Goal: Check status: Check status

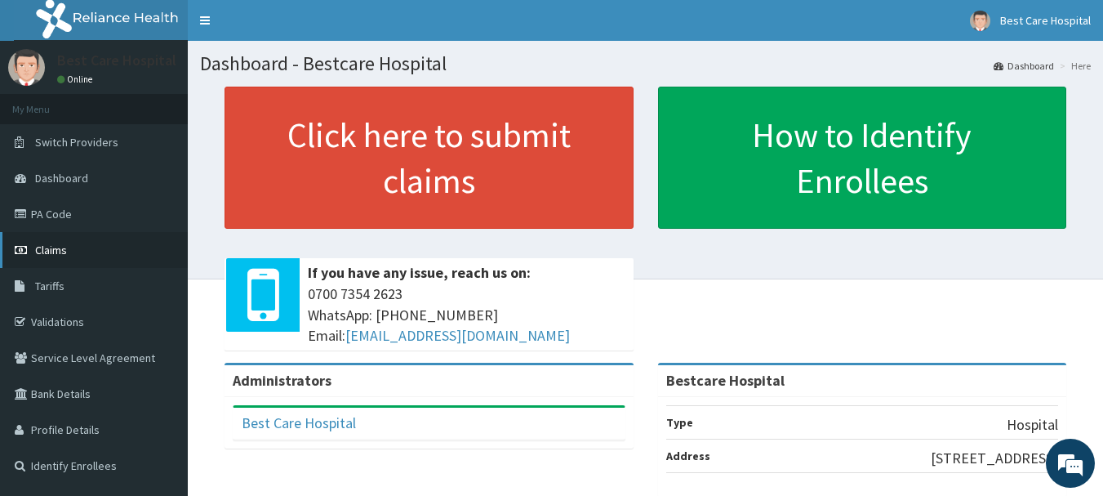
click at [34, 252] on link "Claims" at bounding box center [94, 250] width 188 height 36
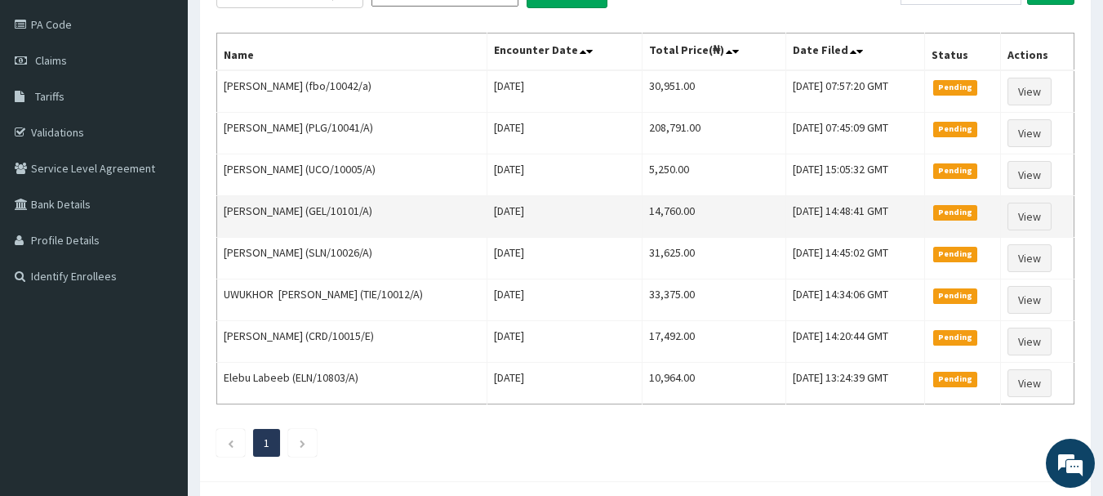
scroll to position [17, 0]
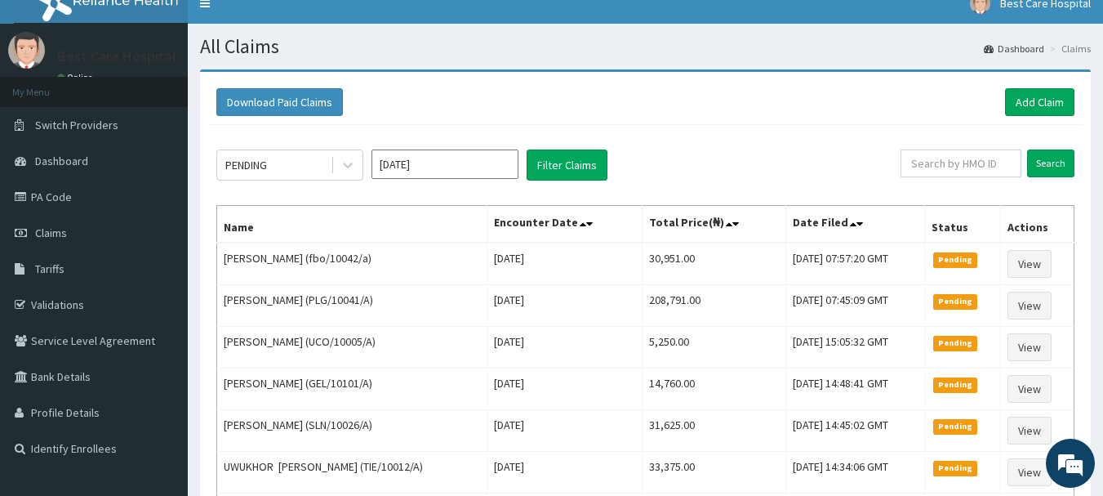
click at [429, 158] on input "[DATE]" at bounding box center [445, 163] width 147 height 29
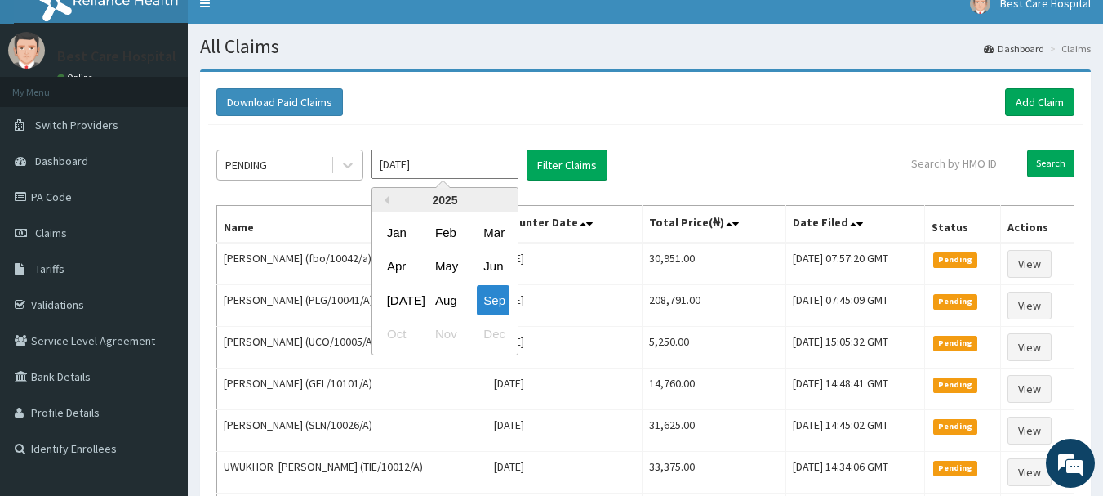
click at [304, 170] on div "PENDING" at bounding box center [274, 165] width 114 height 26
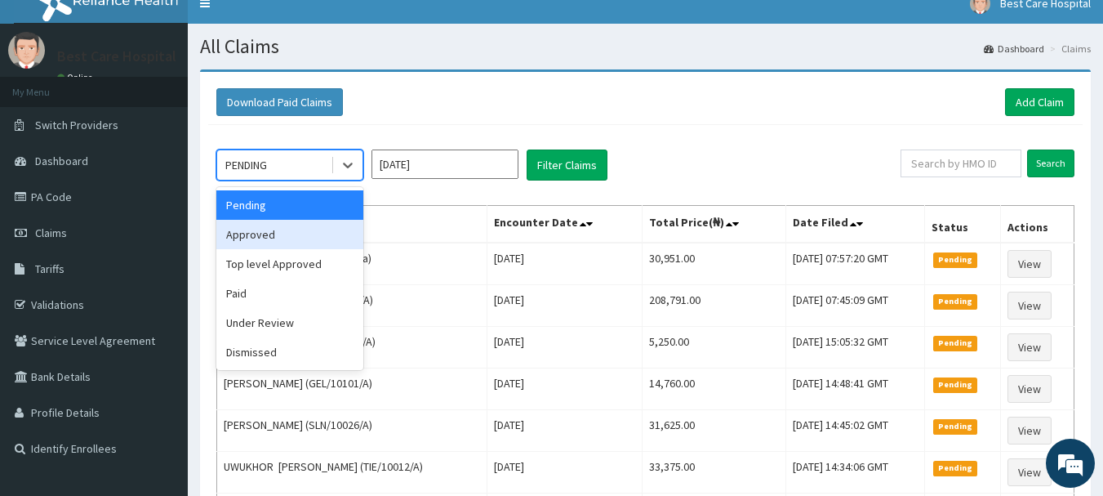
click at [308, 243] on div "Approved" at bounding box center [289, 234] width 147 height 29
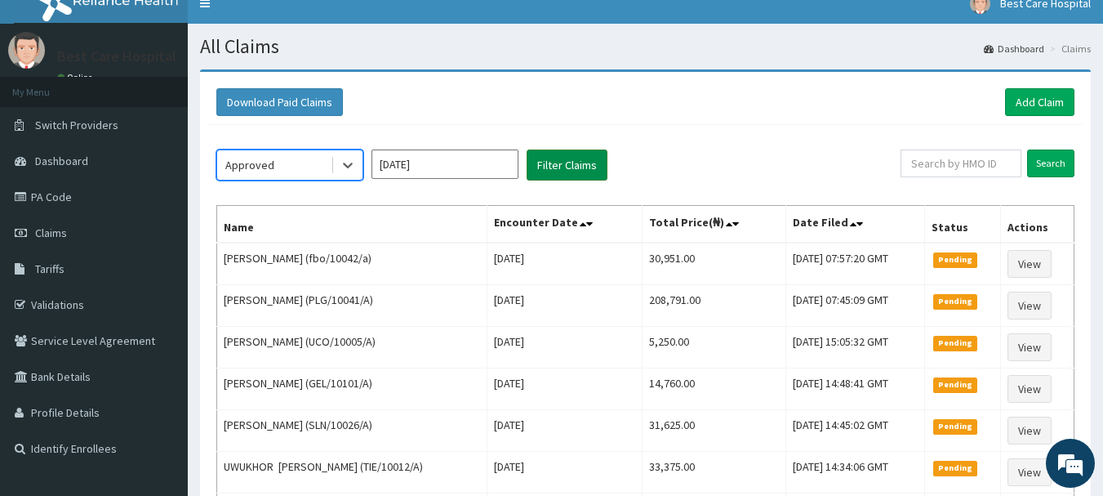
click at [565, 162] on button "Filter Claims" at bounding box center [567, 164] width 81 height 31
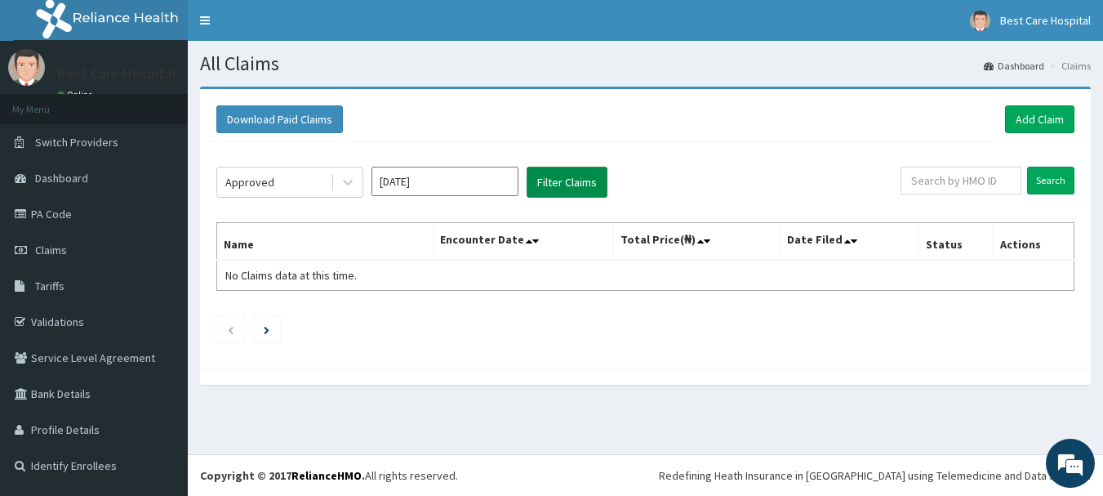
scroll to position [0, 0]
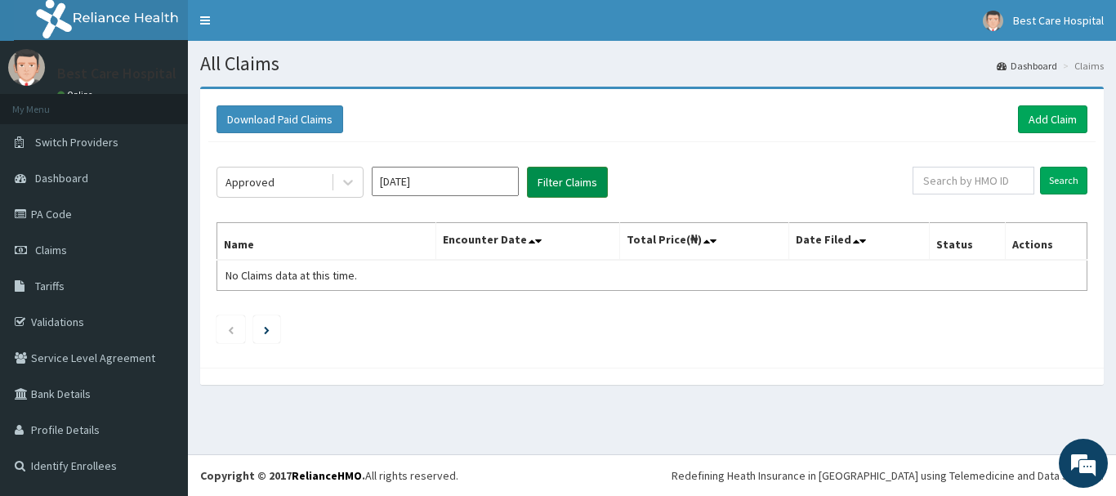
click at [565, 162] on div "Approved [DATE] Filter Claims Search Name Encounter Date Total Price(₦) Date Fi…" at bounding box center [651, 250] width 887 height 217
click at [346, 181] on icon at bounding box center [348, 182] width 16 height 16
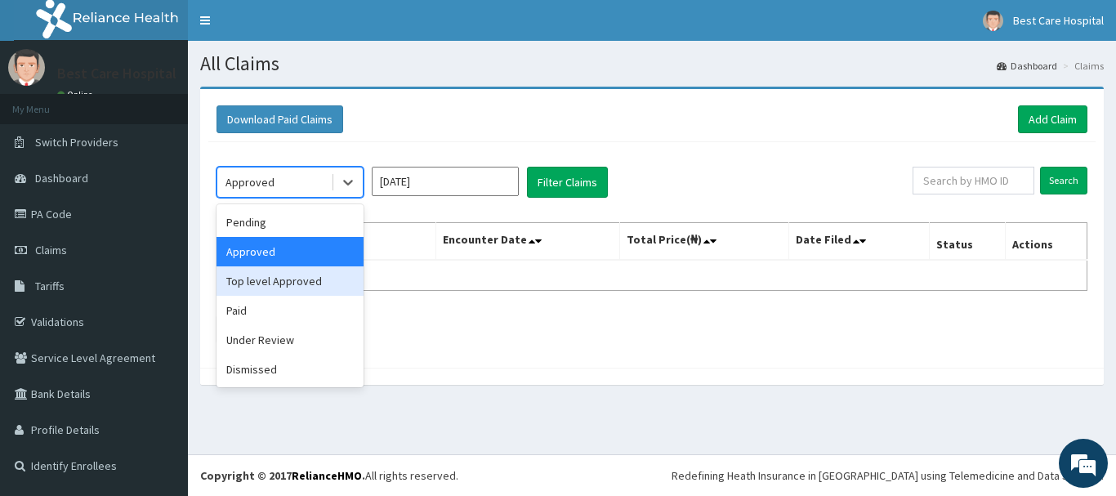
click at [306, 285] on div "Top level Approved" at bounding box center [289, 280] width 147 height 29
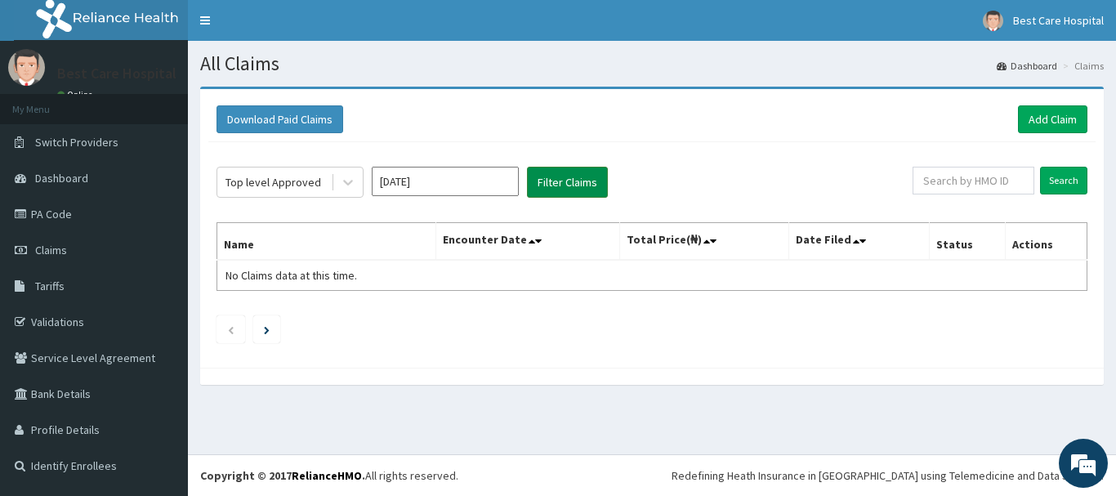
click at [576, 178] on button "Filter Claims" at bounding box center [567, 182] width 81 height 31
click at [361, 187] on div at bounding box center [347, 181] width 29 height 29
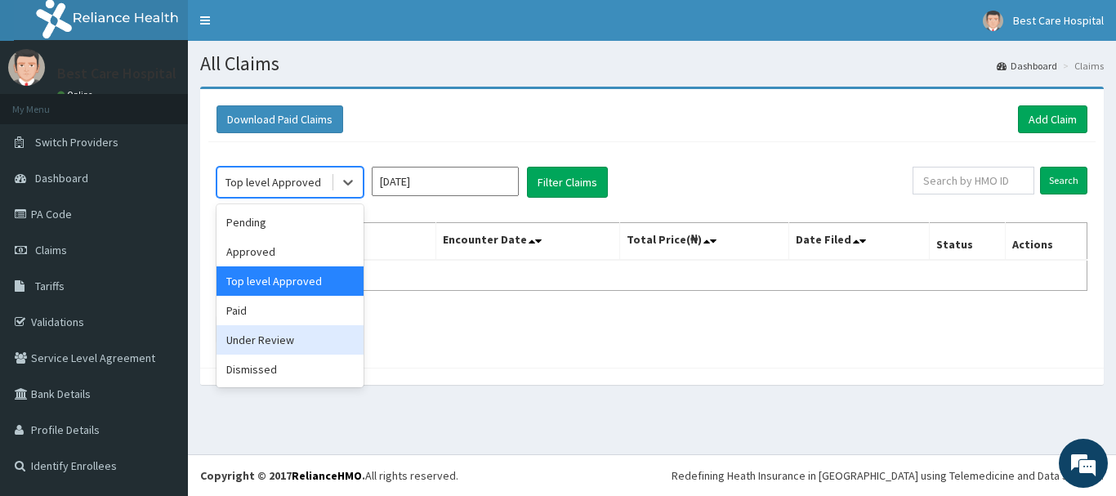
click at [294, 333] on div "Under Review" at bounding box center [289, 339] width 147 height 29
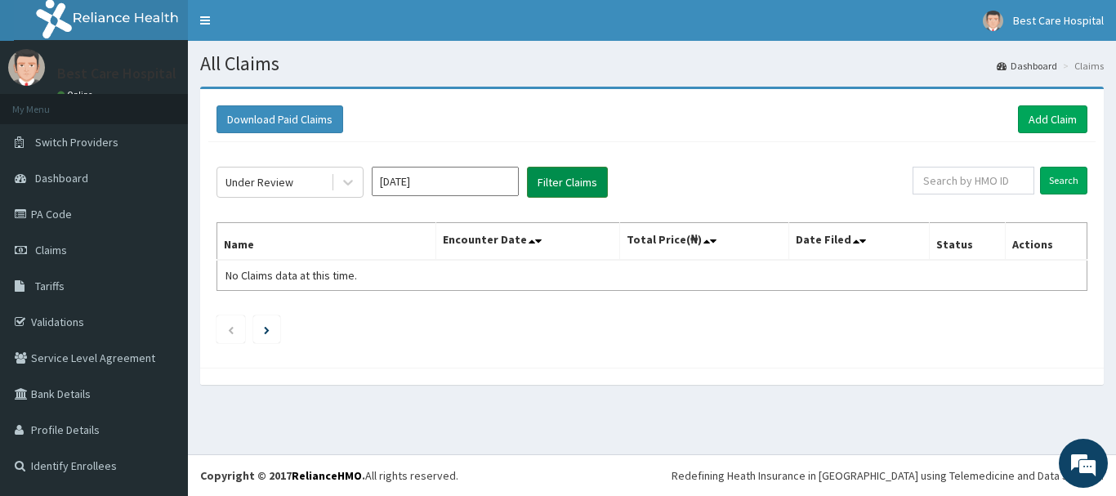
click at [563, 184] on button "Filter Claims" at bounding box center [567, 182] width 81 height 31
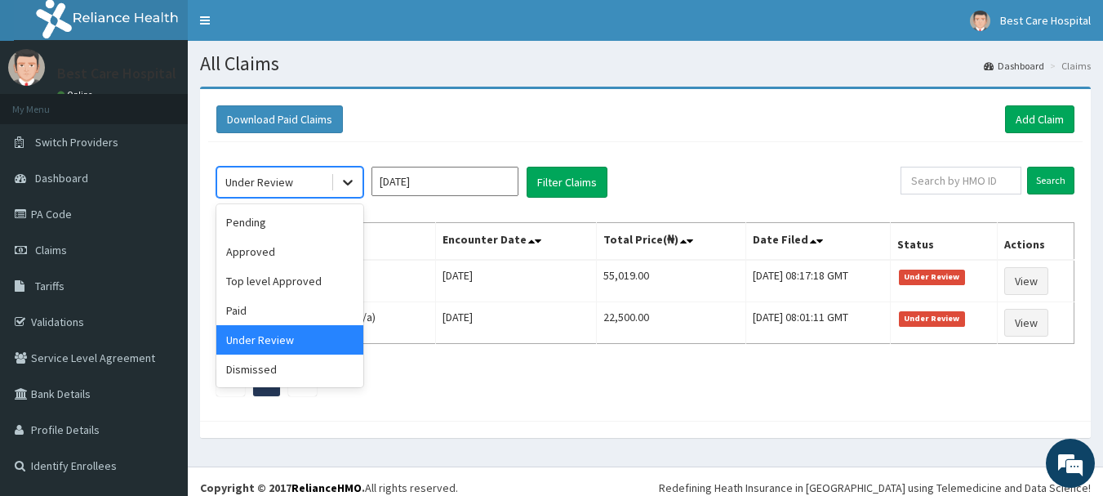
click at [345, 180] on icon at bounding box center [348, 182] width 16 height 16
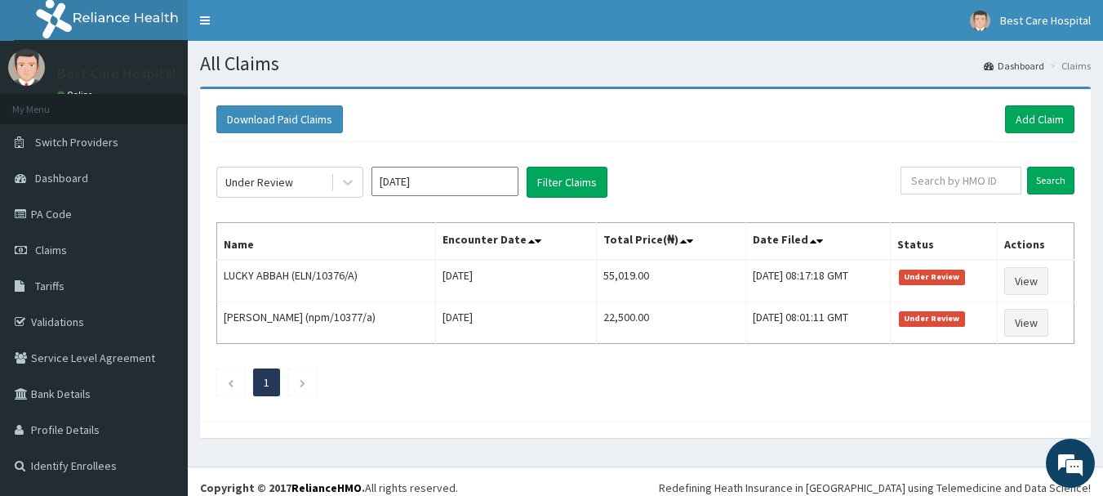
click at [702, 138] on div "Download Paid Claims Add Claim" at bounding box center [645, 119] width 875 height 45
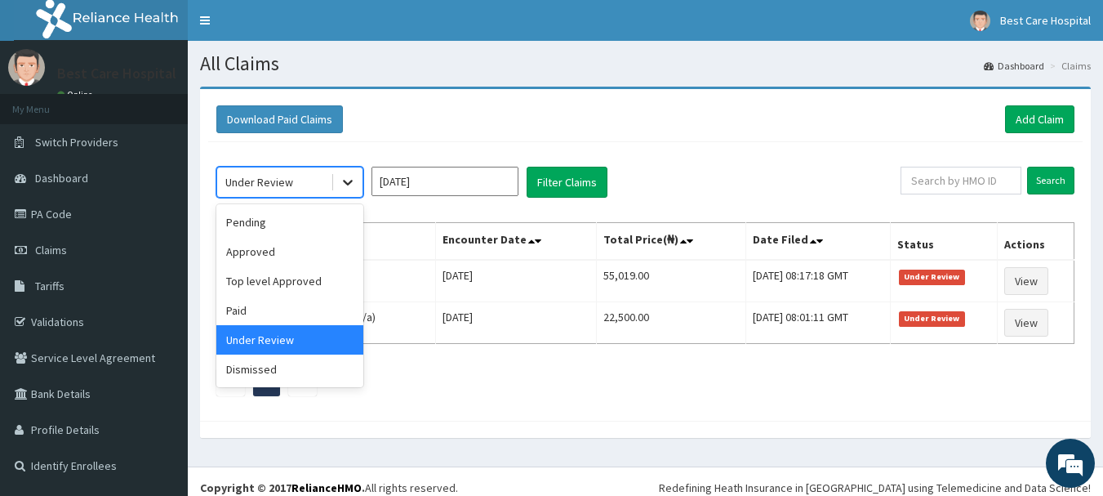
click at [341, 190] on icon at bounding box center [348, 182] width 16 height 16
click at [278, 367] on div "Dismissed" at bounding box center [289, 368] width 147 height 29
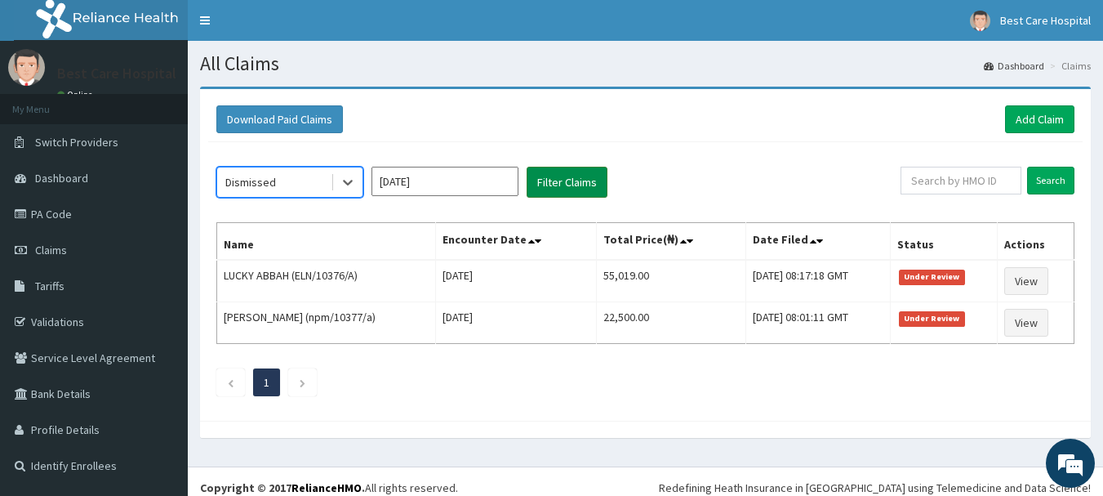
click at [542, 183] on button "Filter Claims" at bounding box center [567, 182] width 81 height 31
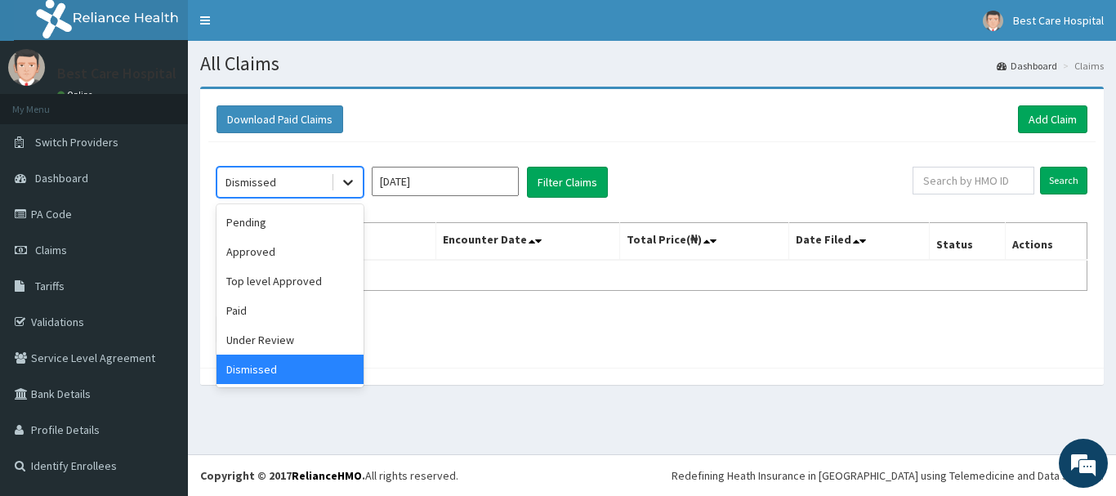
click at [348, 189] on icon at bounding box center [348, 182] width 16 height 16
click at [312, 227] on div "Pending" at bounding box center [289, 221] width 147 height 29
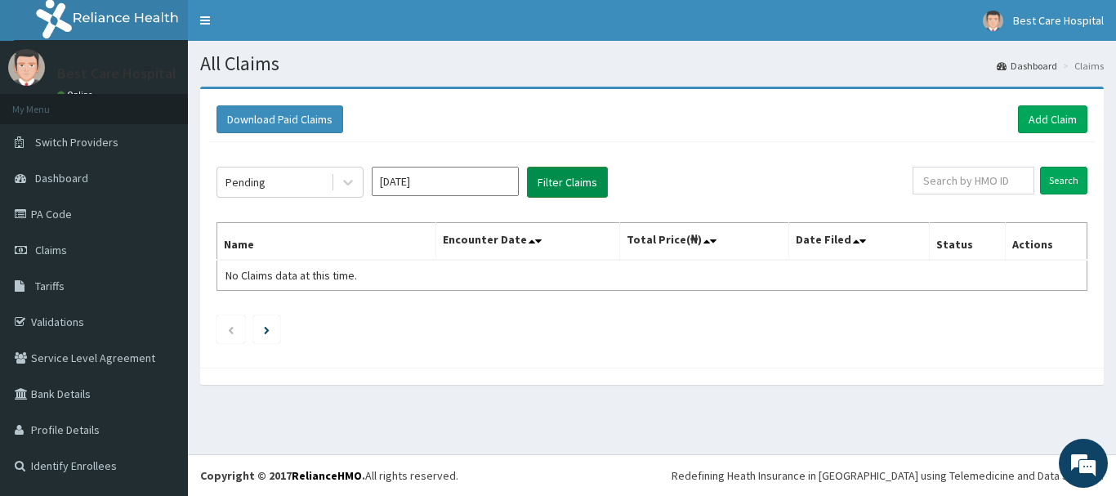
click at [553, 172] on button "Filter Claims" at bounding box center [567, 182] width 81 height 31
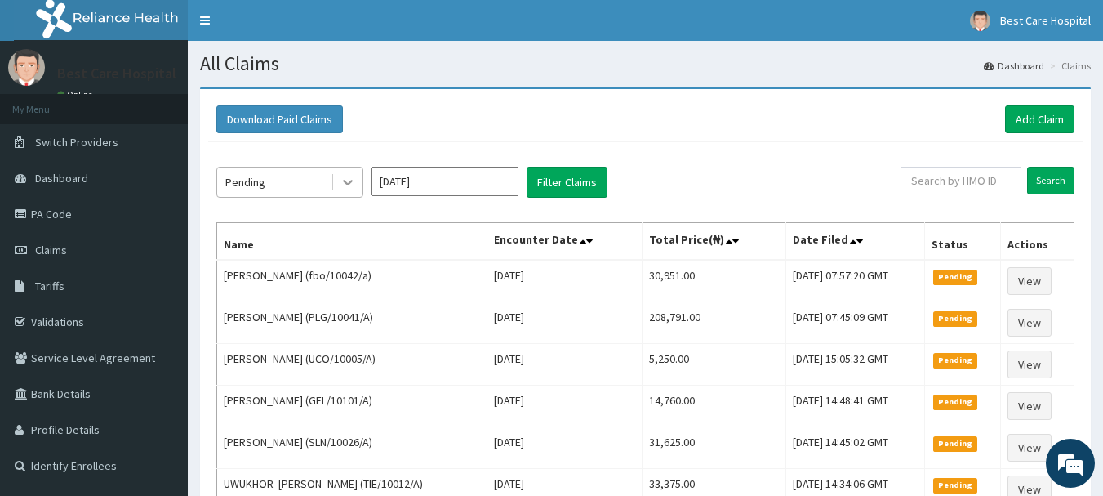
click at [346, 173] on div at bounding box center [347, 181] width 29 height 29
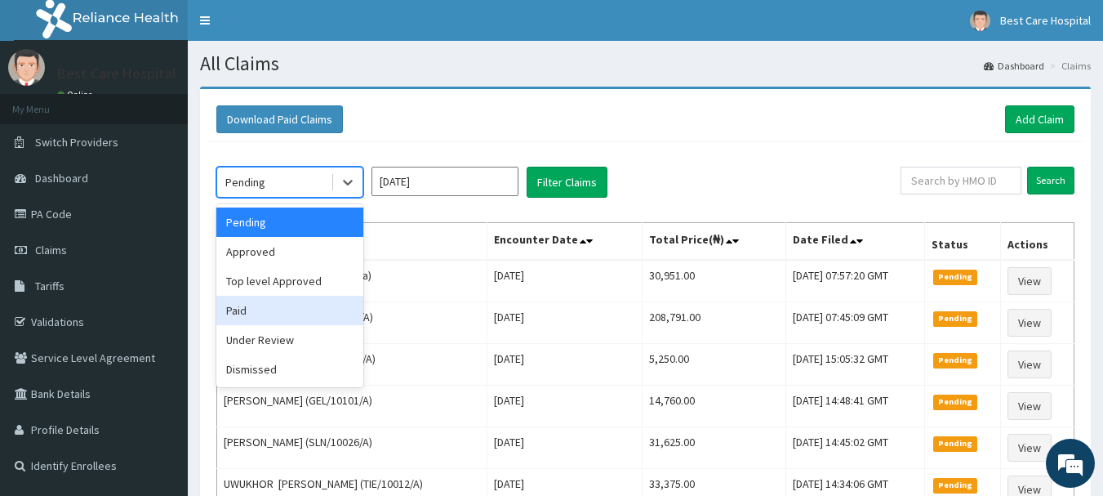
click at [285, 311] on div "Paid" at bounding box center [289, 310] width 147 height 29
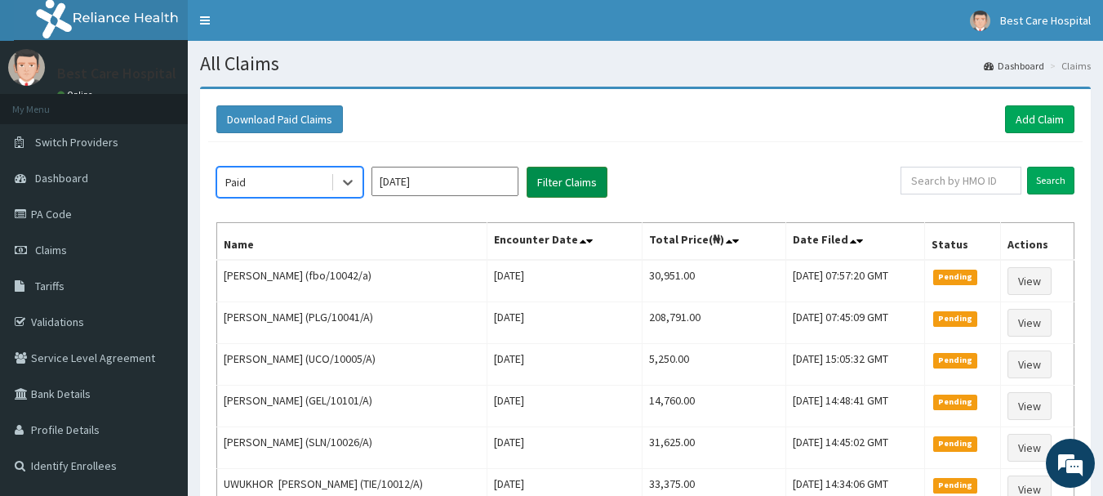
click at [546, 197] on button "Filter Claims" at bounding box center [567, 182] width 81 height 31
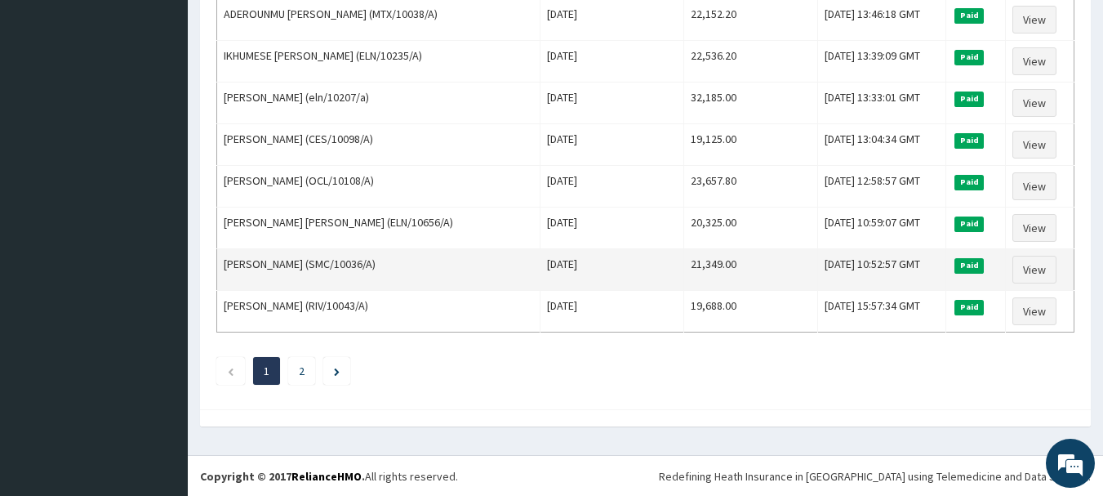
scroll to position [2012, 0]
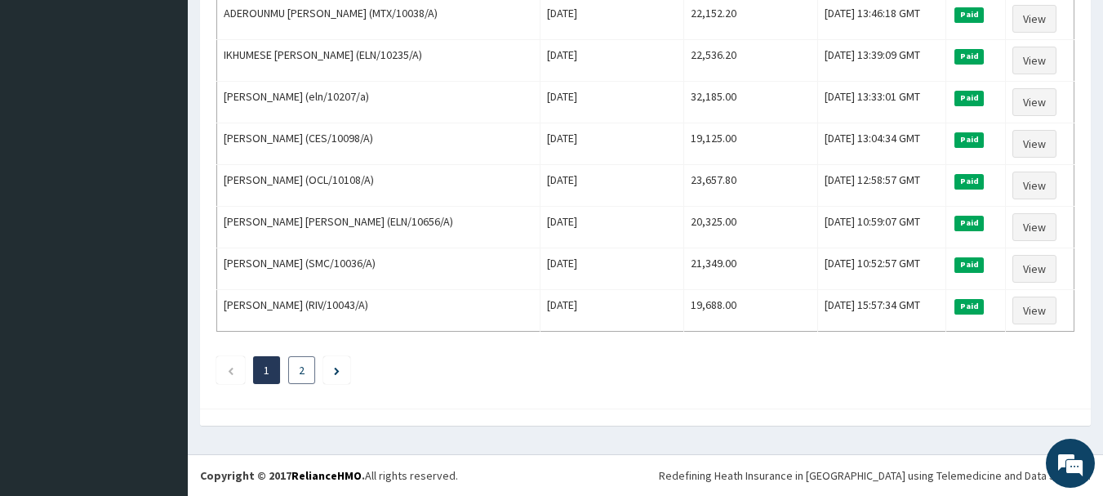
click at [298, 372] on li "2" at bounding box center [301, 370] width 27 height 28
click at [303, 372] on link "2" at bounding box center [302, 370] width 6 height 15
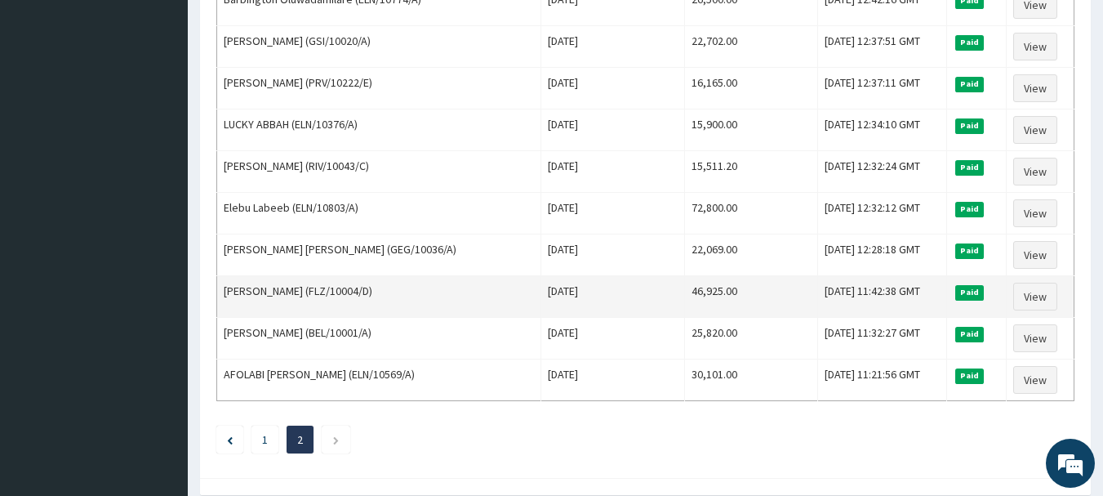
scroll to position [1595, 0]
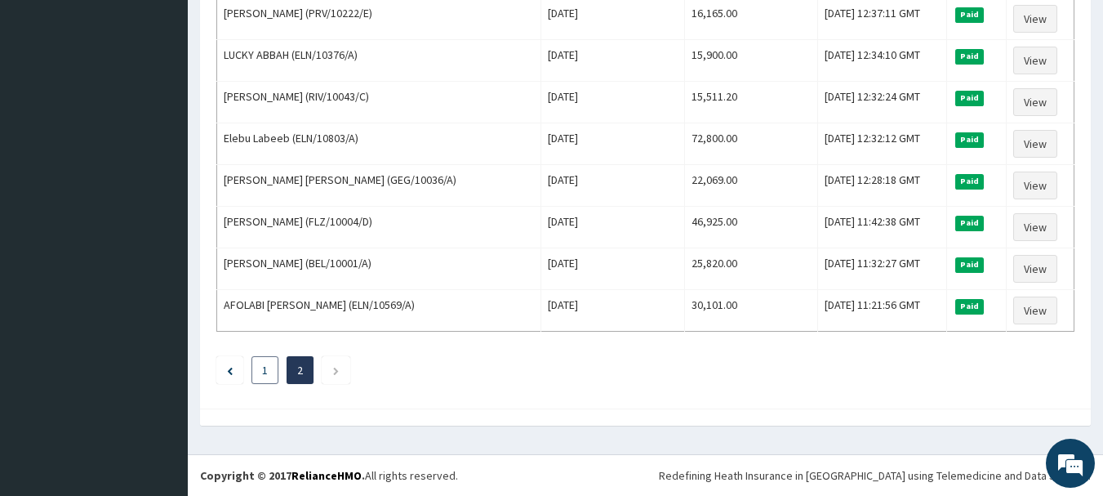
click at [264, 373] on link "1" at bounding box center [265, 370] width 6 height 15
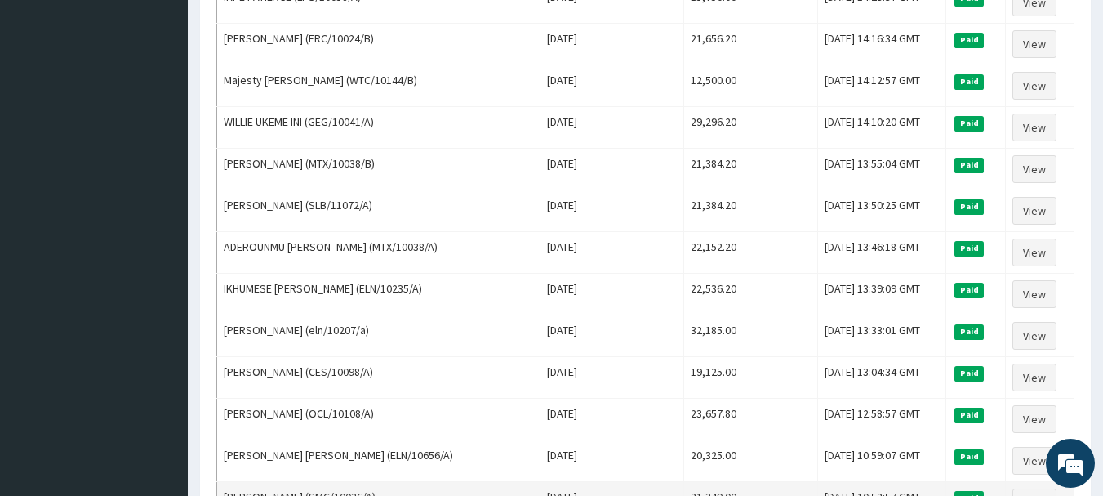
scroll to position [2012, 0]
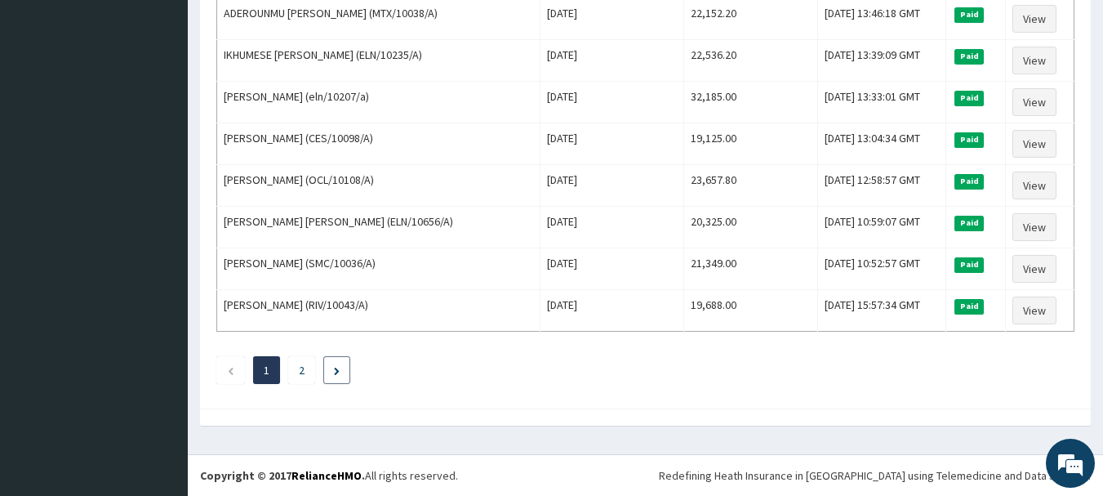
click at [335, 374] on icon "Next page" at bounding box center [337, 371] width 6 height 8
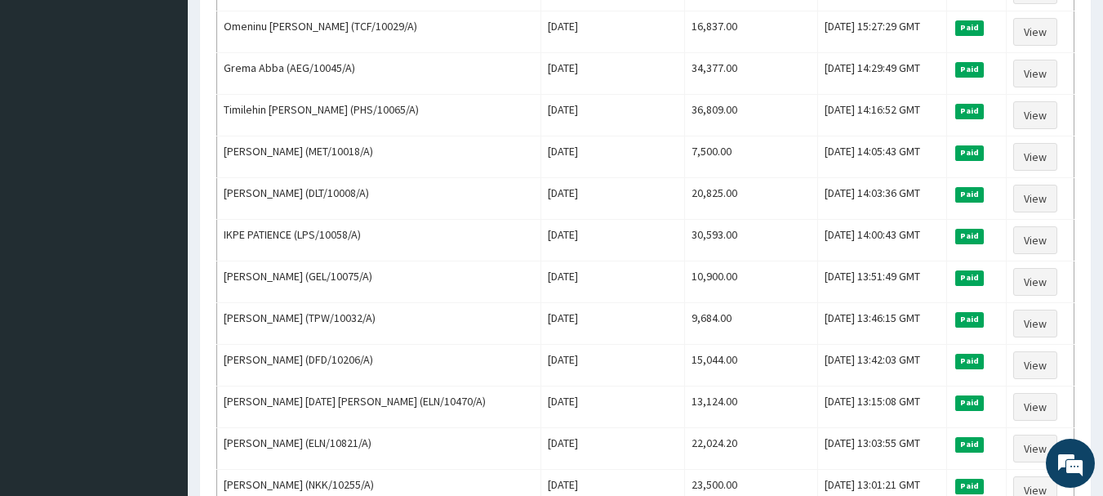
scroll to position [1595, 0]
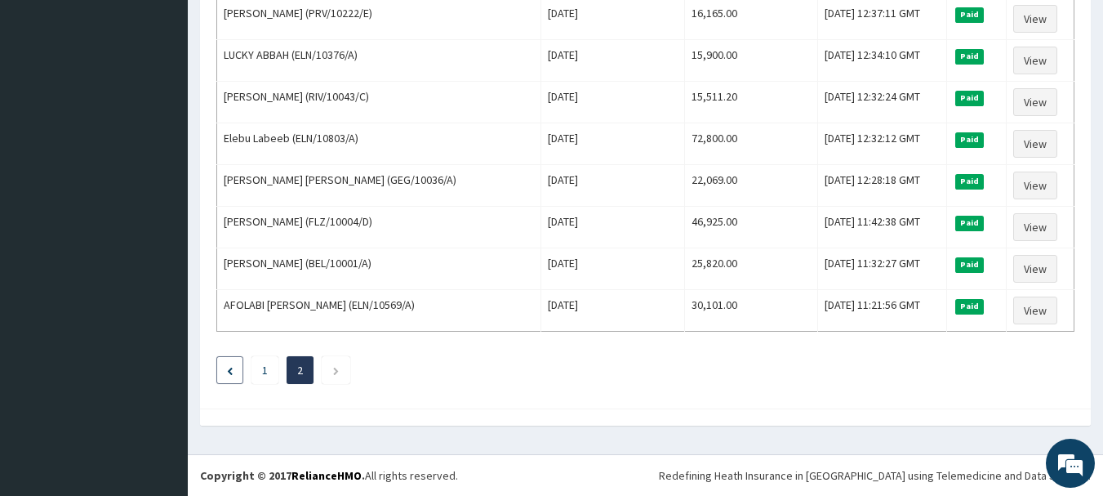
click at [228, 374] on icon "Previous page" at bounding box center [230, 371] width 6 height 8
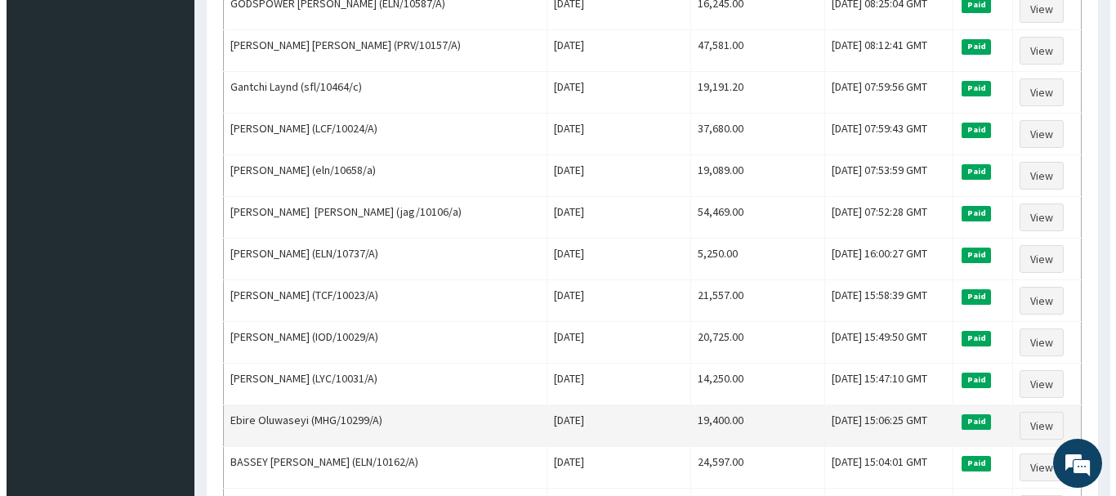
scroll to position [0, 0]
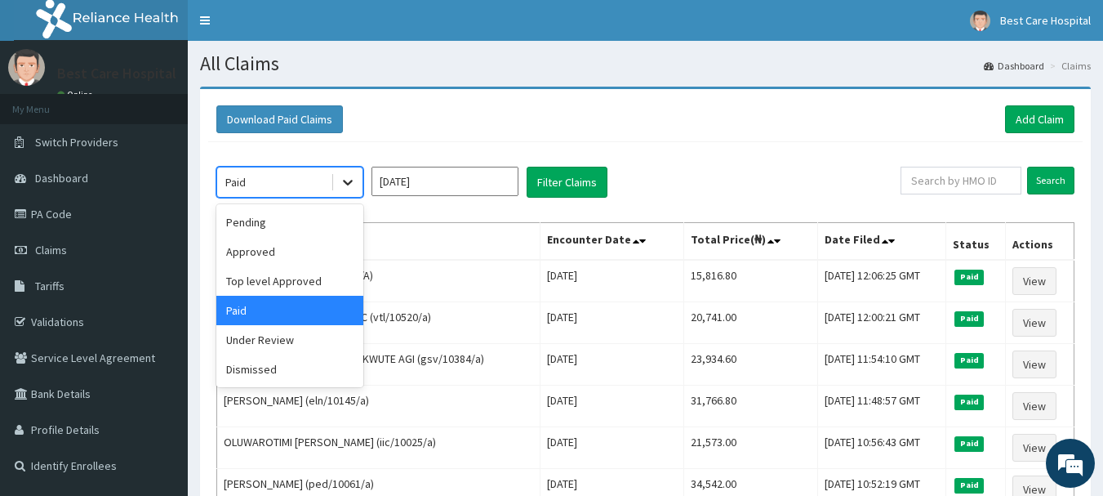
click at [349, 173] on div at bounding box center [347, 181] width 29 height 29
drag, startPoint x: 279, startPoint y: 270, endPoint x: 278, endPoint y: 258, distance: 11.5
click at [278, 258] on div "Pending Approved Top level Approved Paid Under Review Dismissed" at bounding box center [289, 295] width 147 height 183
click at [278, 256] on div "Approved" at bounding box center [289, 251] width 147 height 29
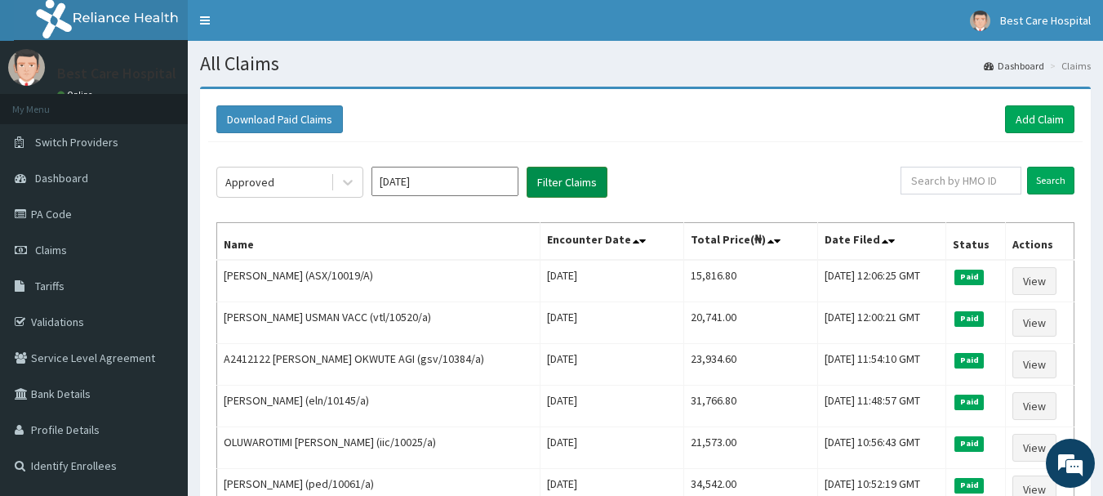
click at [591, 189] on button "Filter Claims" at bounding box center [567, 182] width 81 height 31
click at [581, 179] on button "Filter Claims" at bounding box center [567, 182] width 81 height 31
click at [581, 177] on button "Filter Claims" at bounding box center [567, 182] width 81 height 31
click at [580, 172] on button "Filter Claims" at bounding box center [567, 182] width 81 height 31
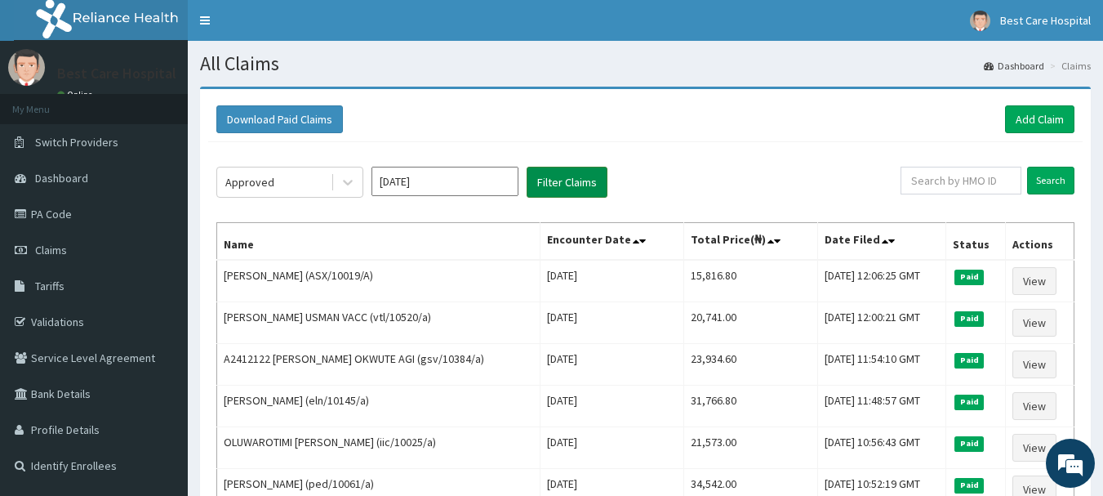
click at [601, 184] on button "Filter Claims" at bounding box center [567, 182] width 81 height 31
click at [559, 179] on button "Filter Claims" at bounding box center [567, 182] width 81 height 31
click at [559, 180] on button "Filter Claims" at bounding box center [567, 182] width 81 height 31
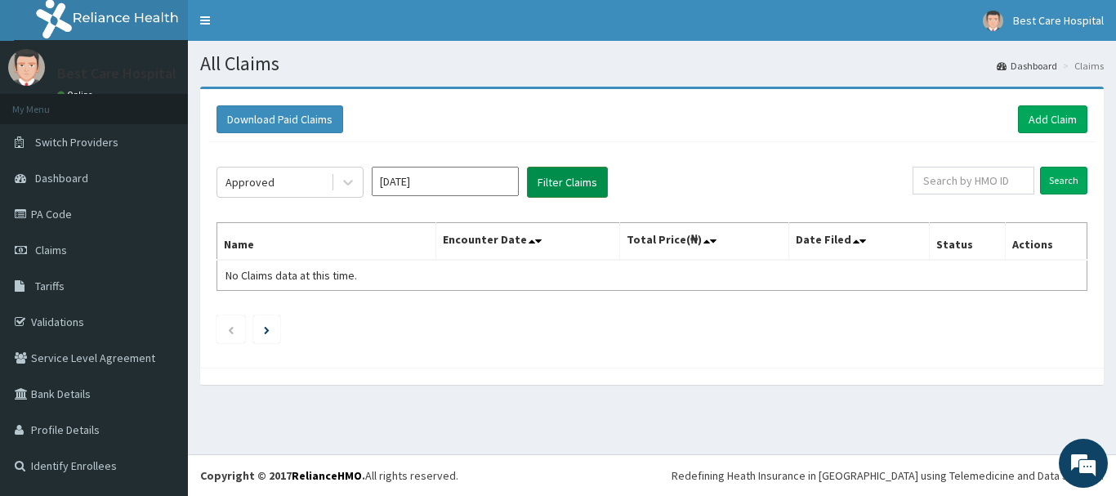
click at [567, 179] on button "Filter Claims" at bounding box center [567, 182] width 81 height 31
